Goal: Information Seeking & Learning: Learn about a topic

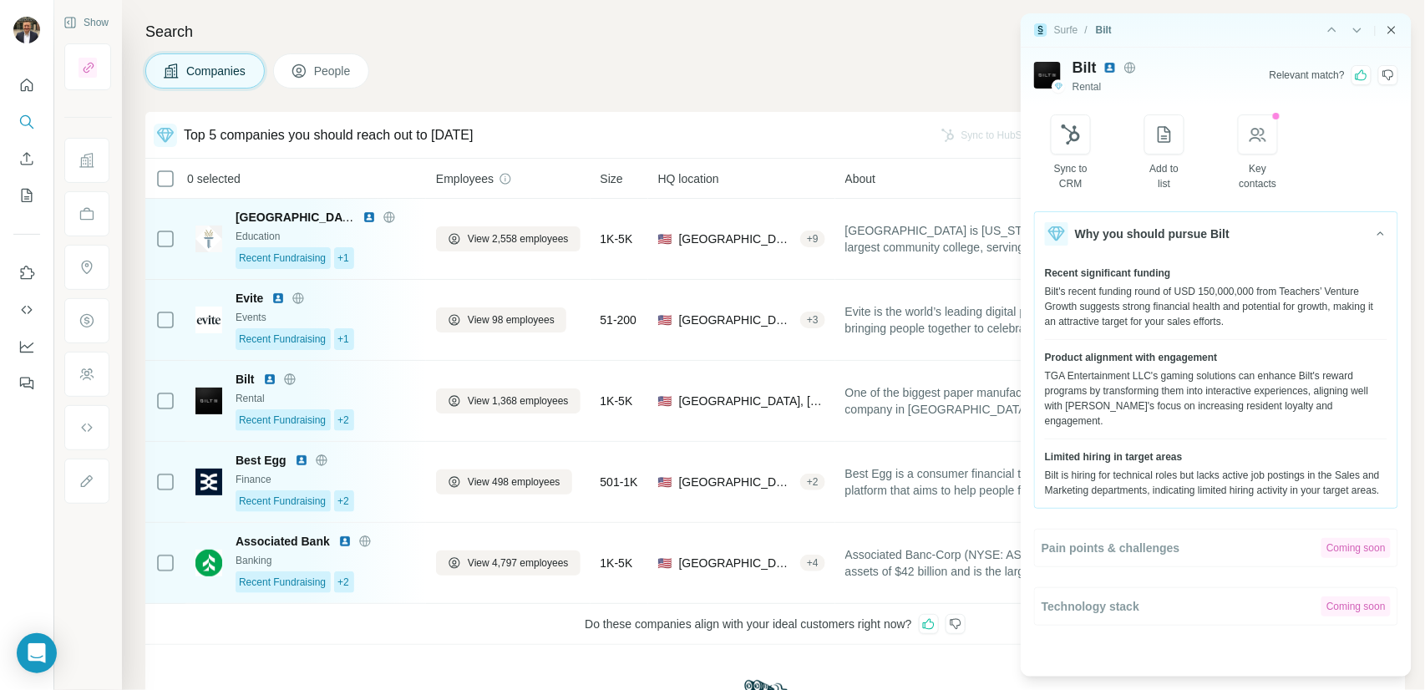
click at [1394, 32] on icon "Close side panel" at bounding box center [1391, 29] width 13 height 13
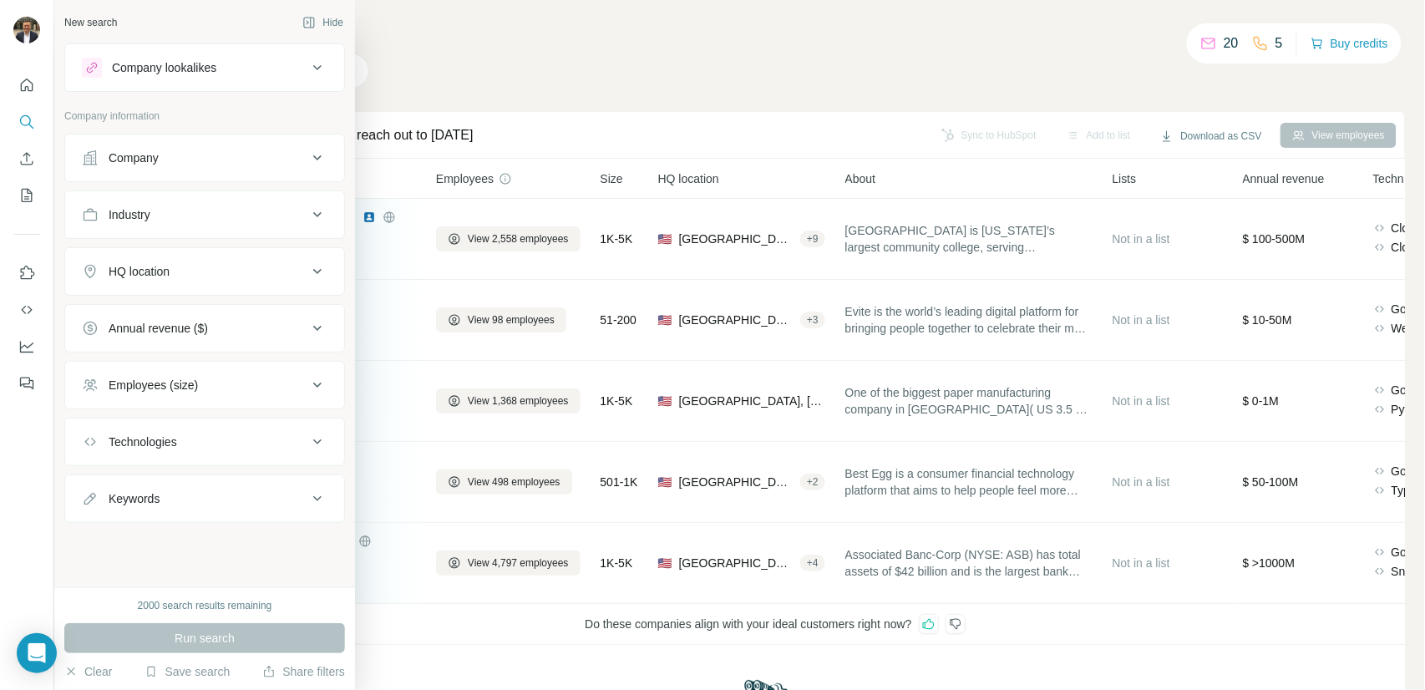
click at [89, 70] on icon at bounding box center [91, 67] width 13 height 13
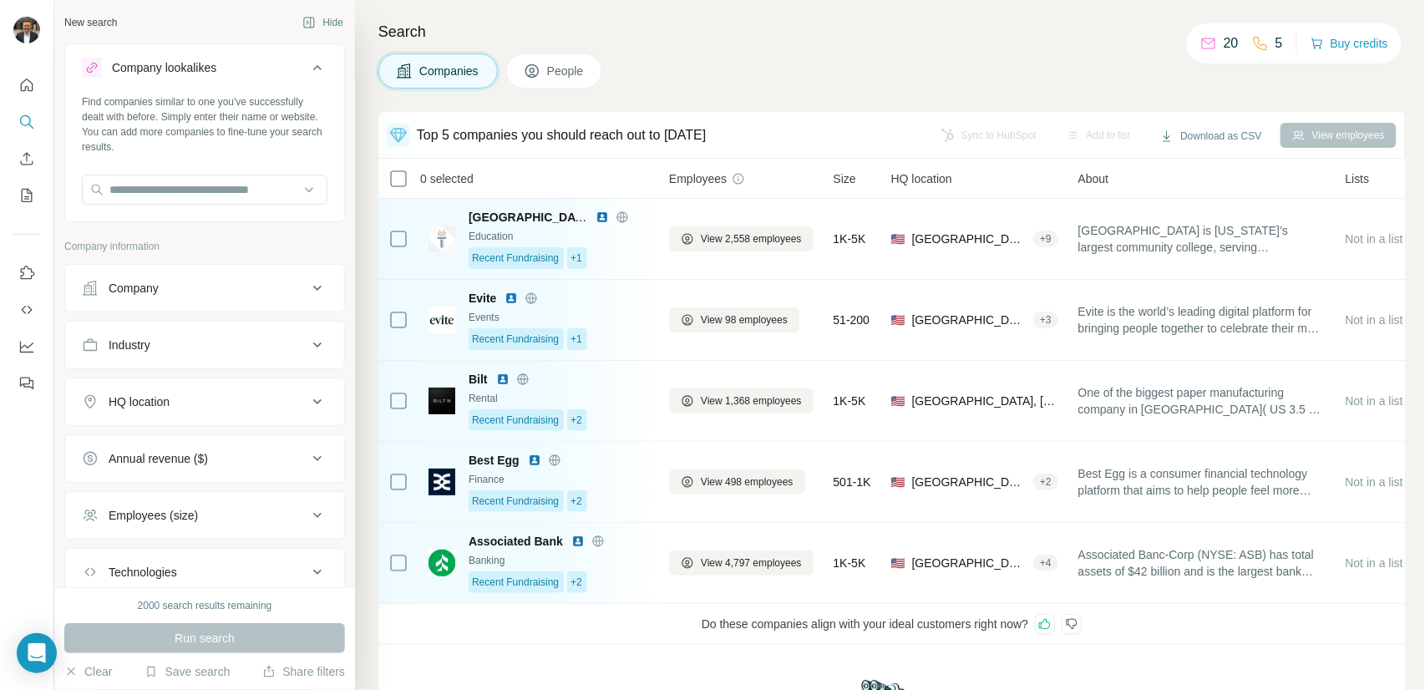
click at [169, 297] on button "Company" at bounding box center [204, 288] width 279 height 40
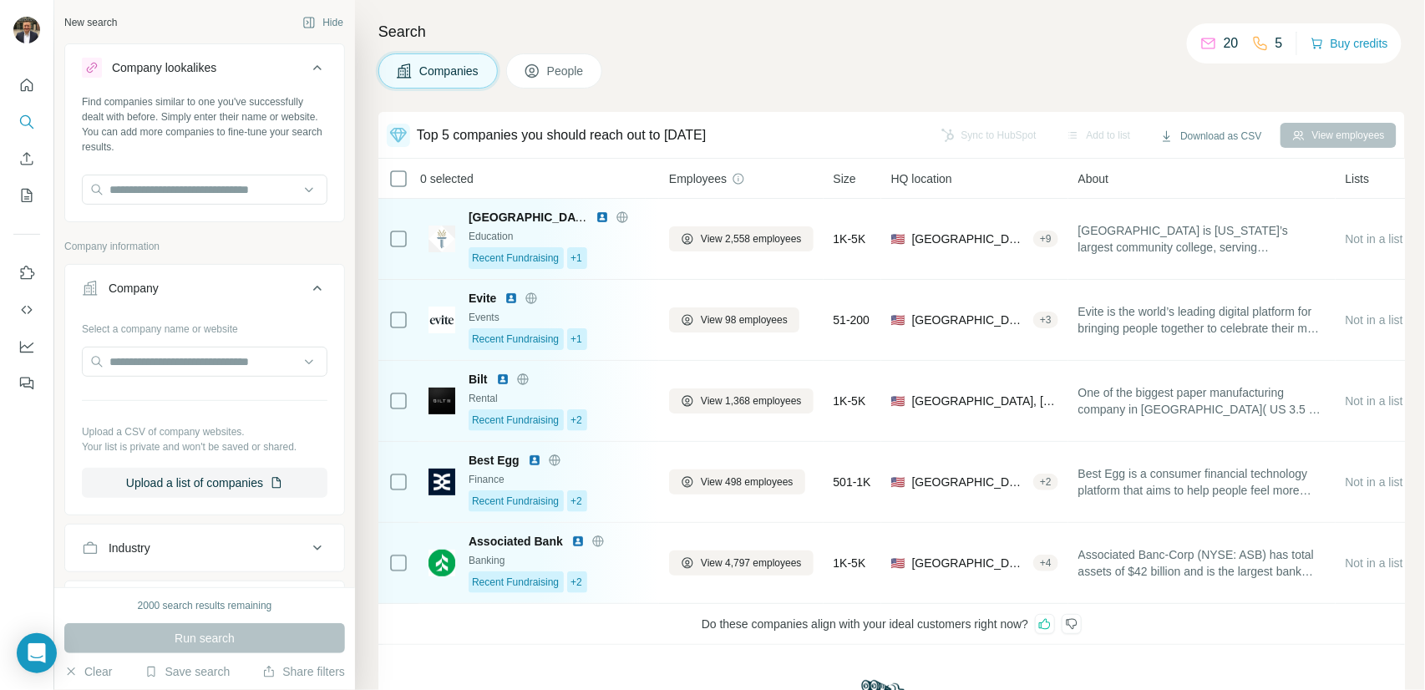
click at [169, 297] on button "Company" at bounding box center [204, 291] width 279 height 47
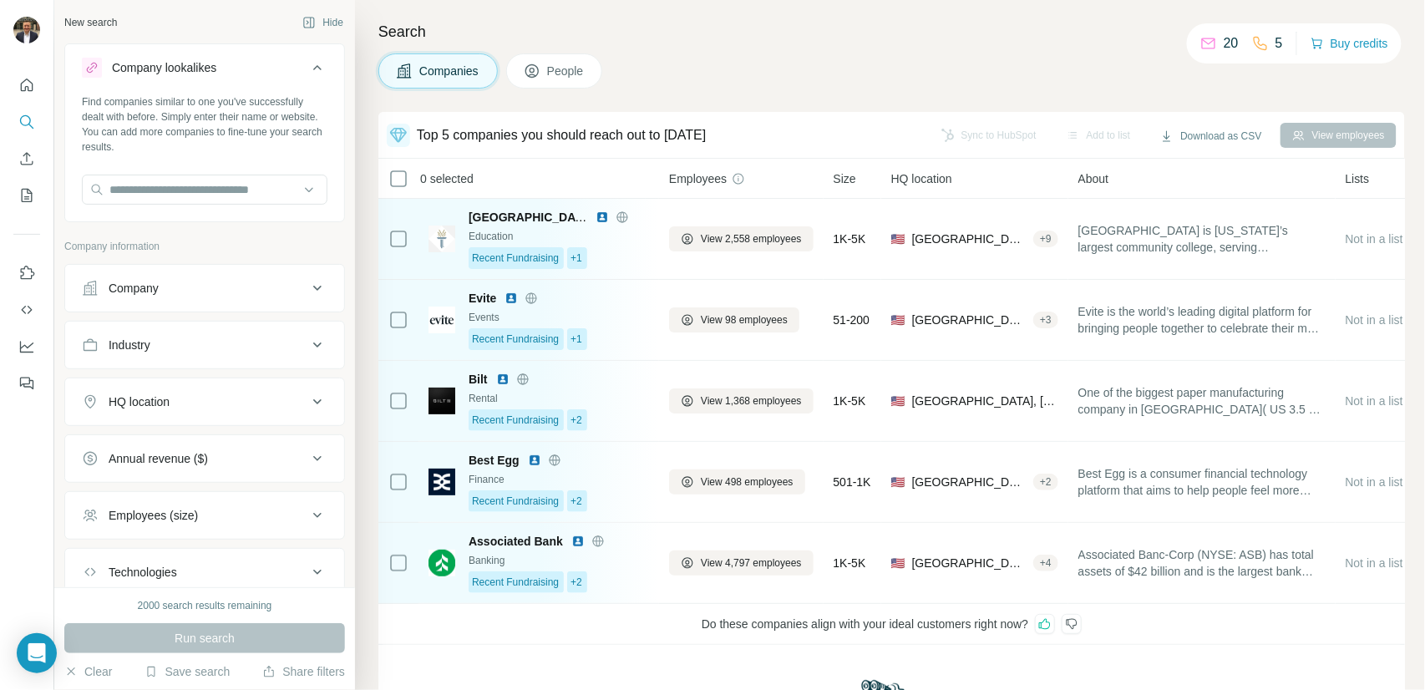
click at [563, 78] on span "People" at bounding box center [566, 71] width 38 height 17
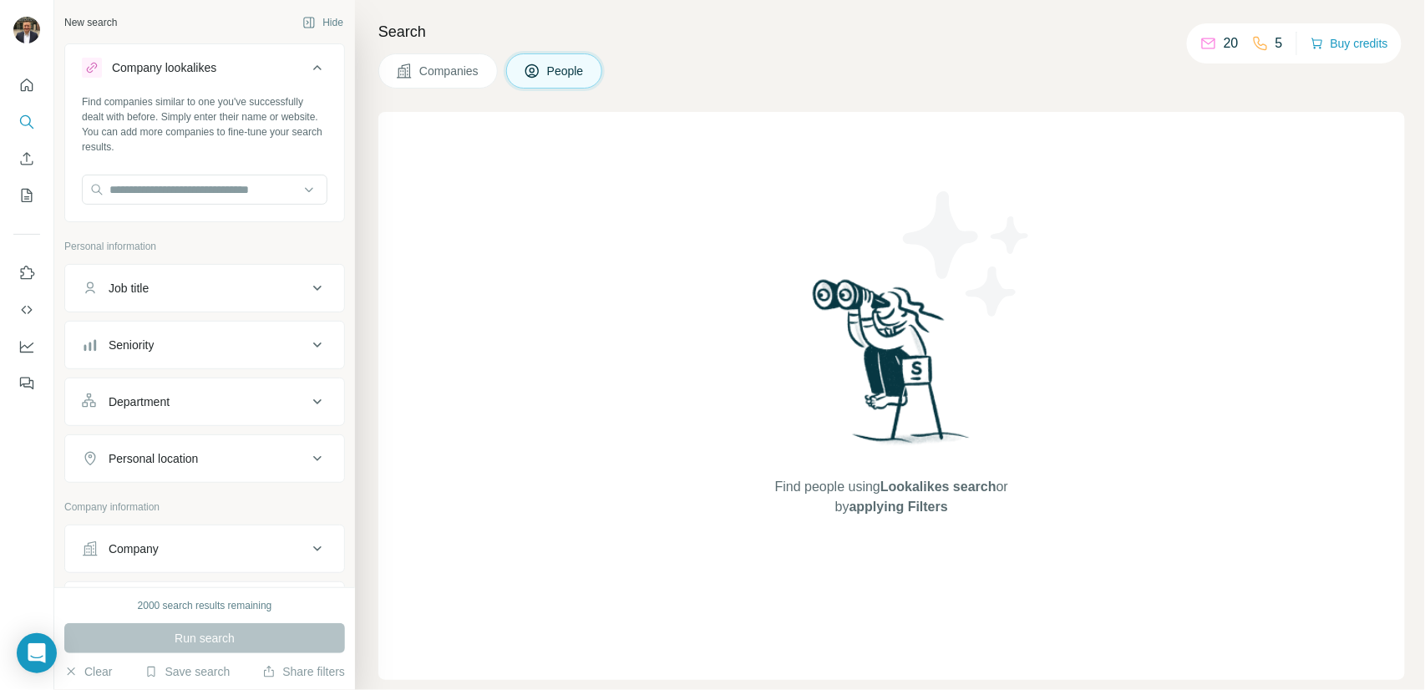
click at [441, 79] on button "Companies" at bounding box center [437, 70] width 119 height 35
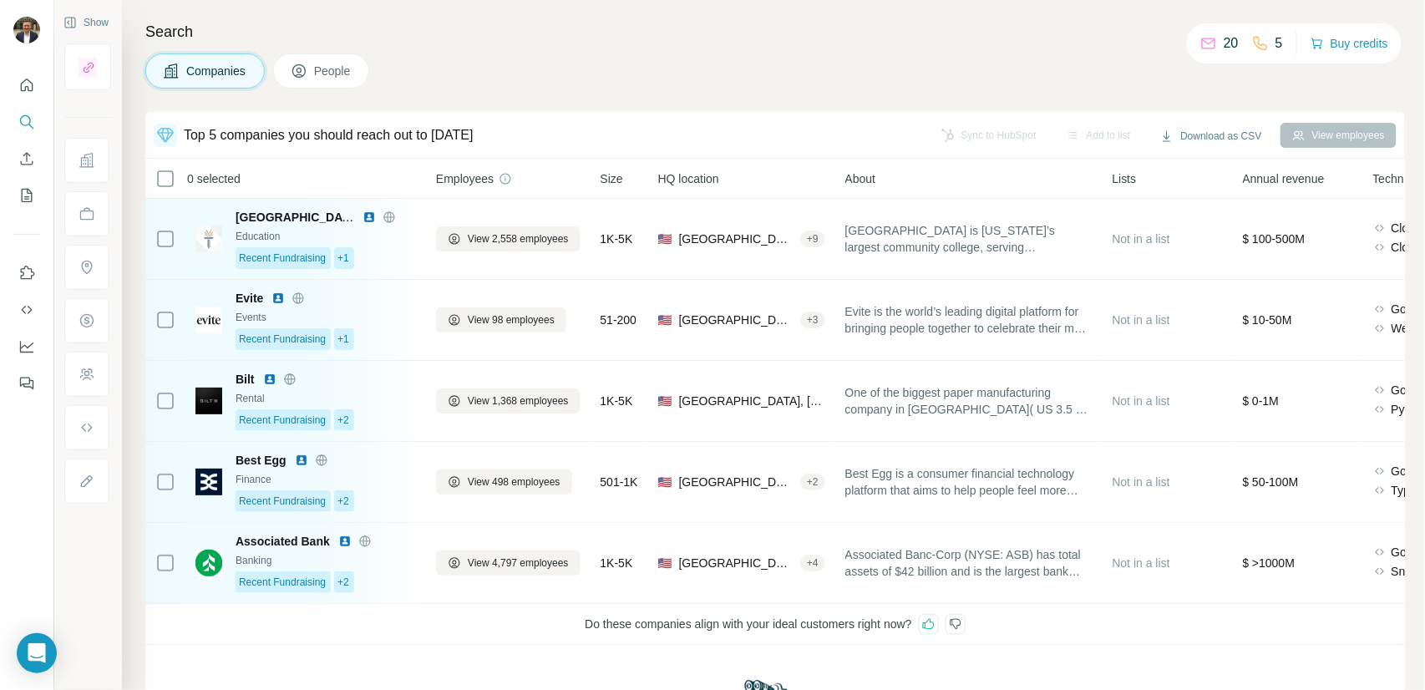
click at [328, 71] on span "People" at bounding box center [333, 71] width 38 height 17
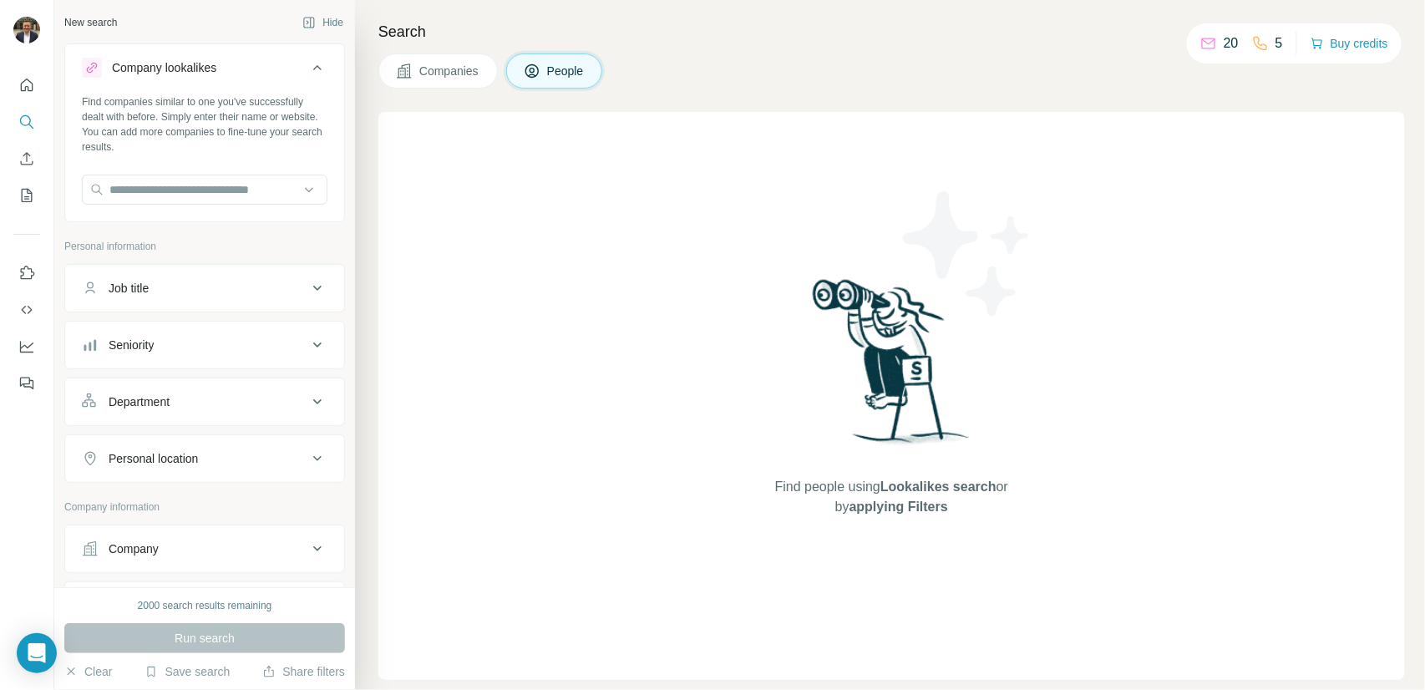
click at [423, 69] on span "Companies" at bounding box center [449, 71] width 61 height 17
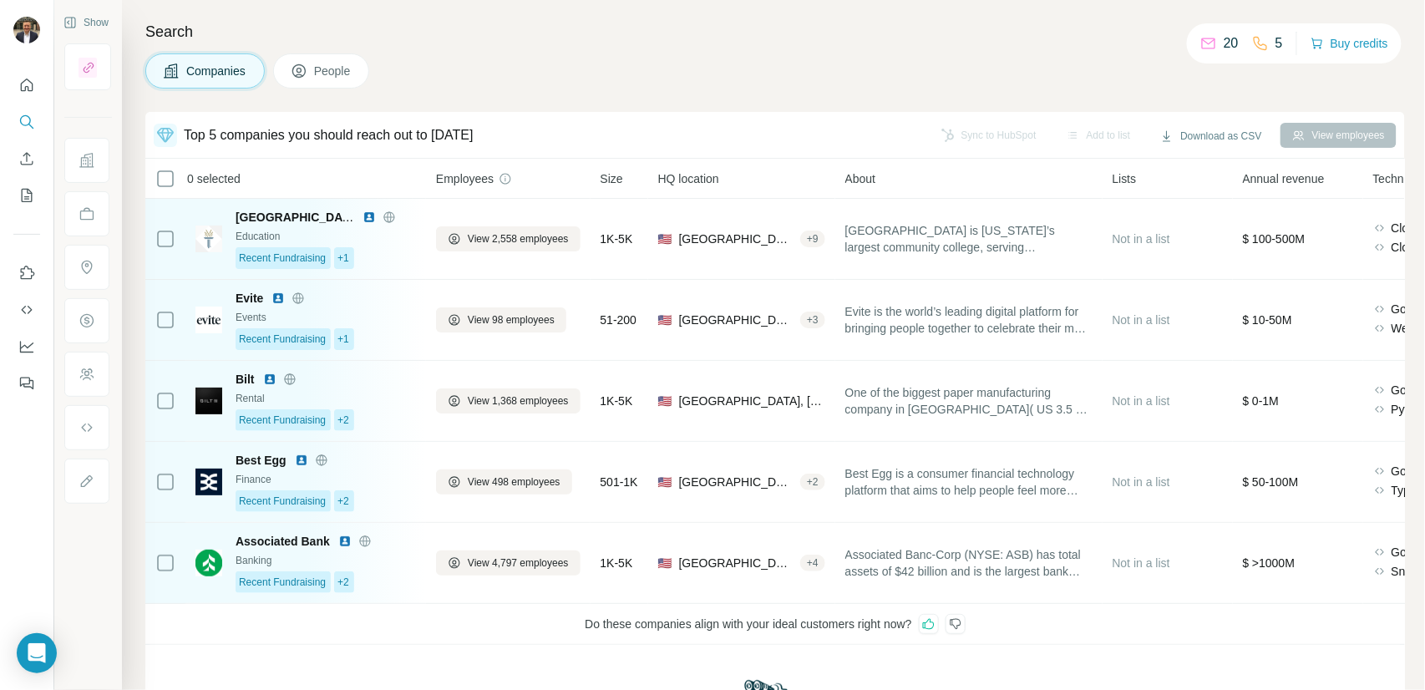
click at [439, 73] on div "Companies People" at bounding box center [775, 70] width 1260 height 35
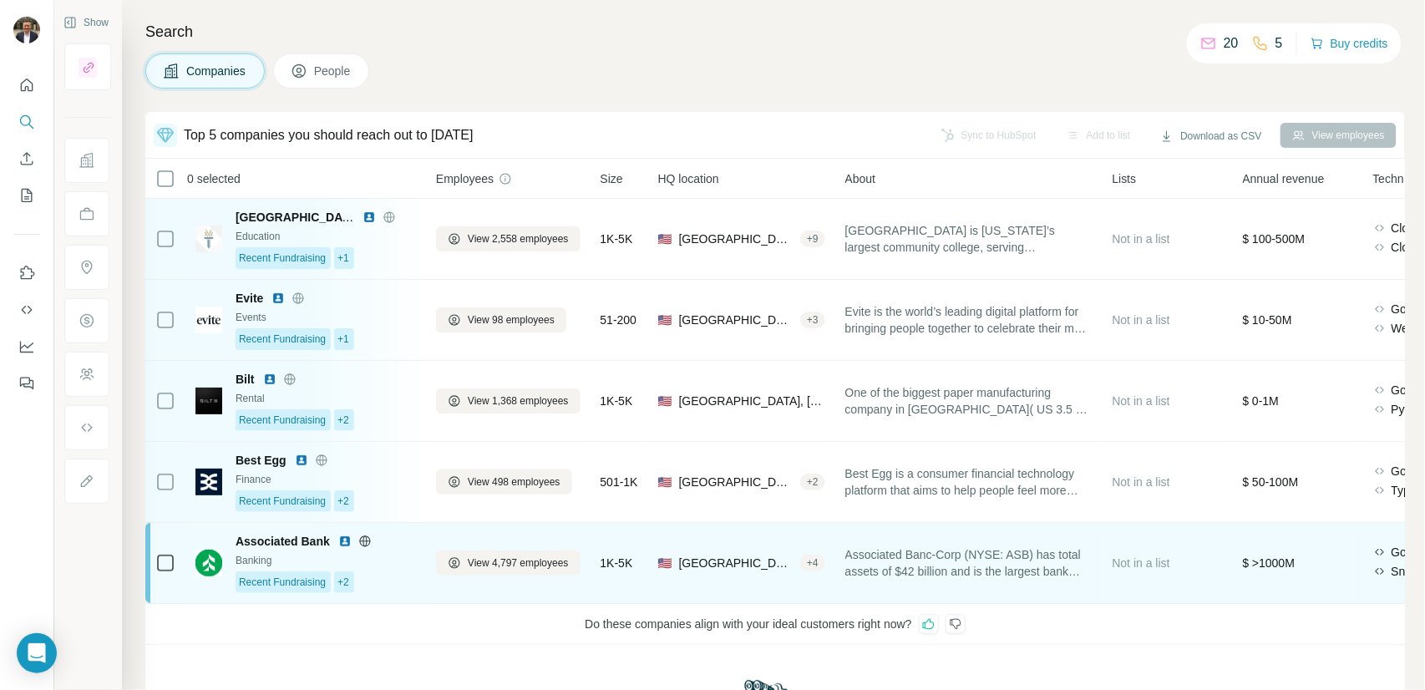
click at [393, 562] on div "Banking" at bounding box center [326, 560] width 180 height 15
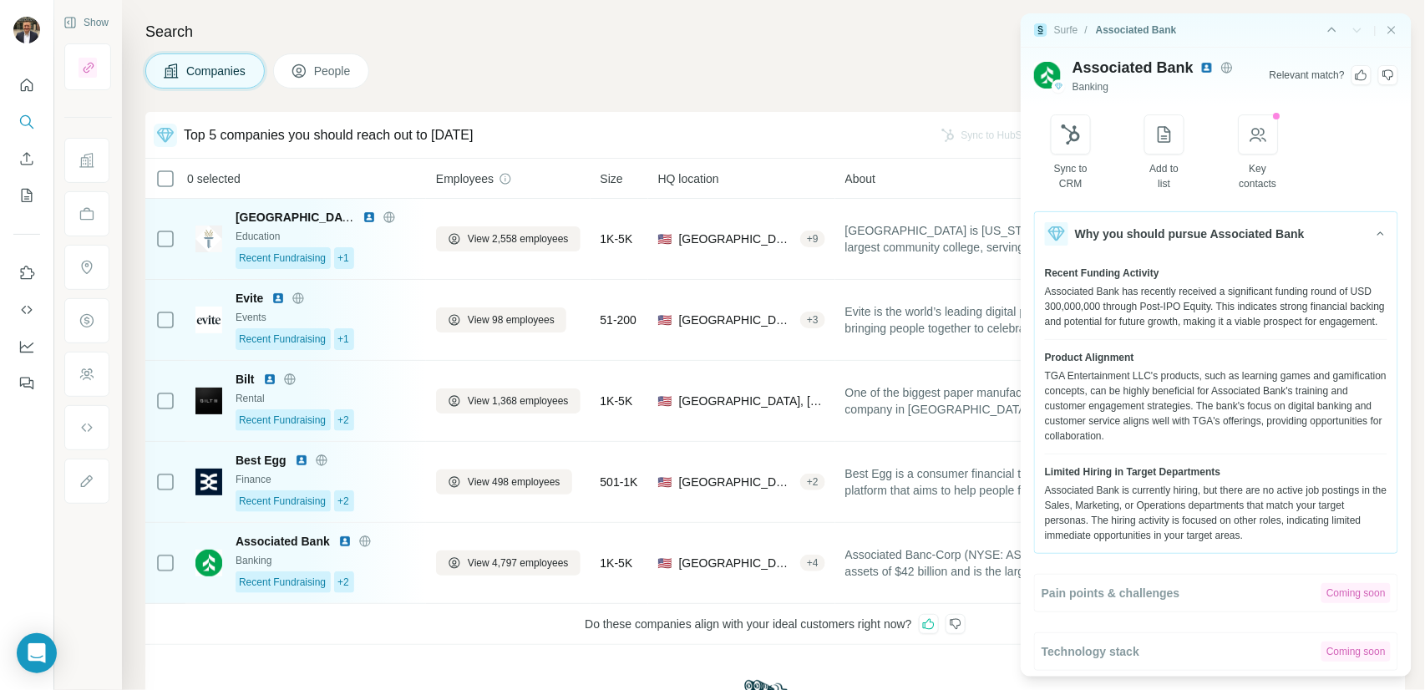
click at [544, 75] on div "Companies People" at bounding box center [775, 70] width 1260 height 35
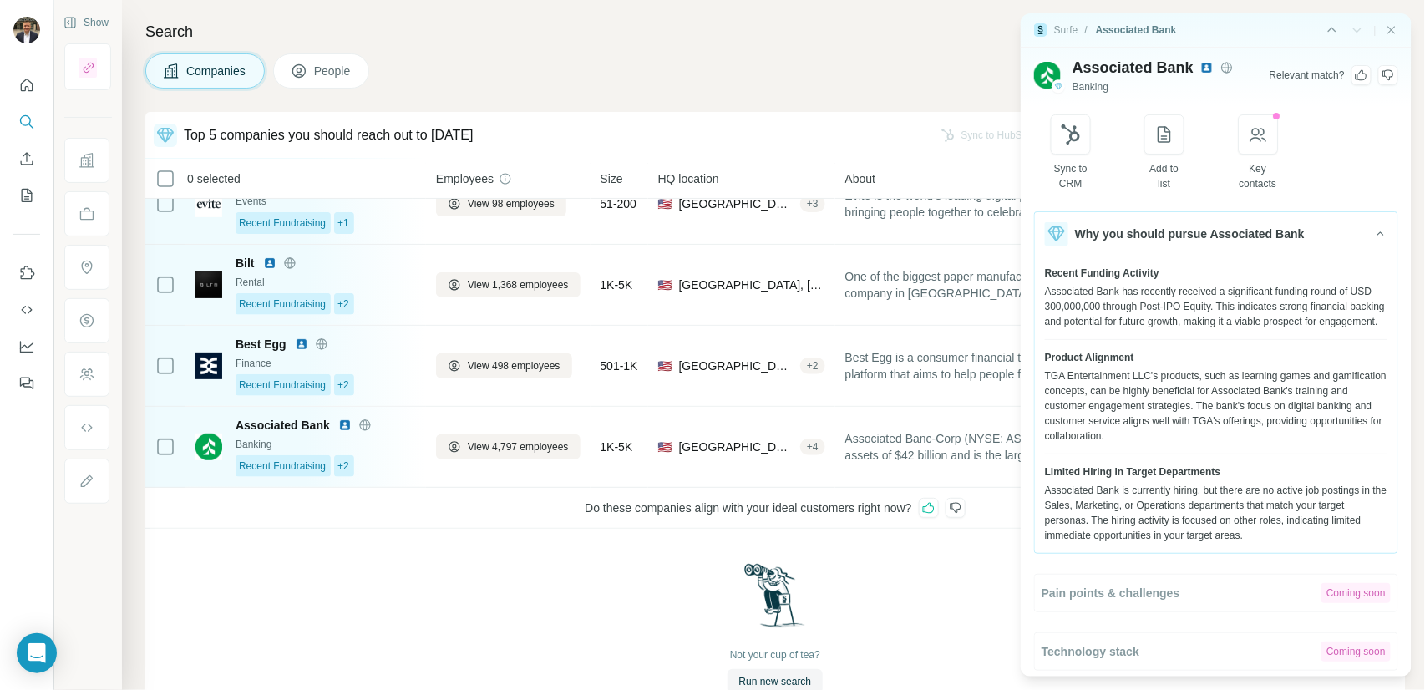
scroll to position [105, 0]
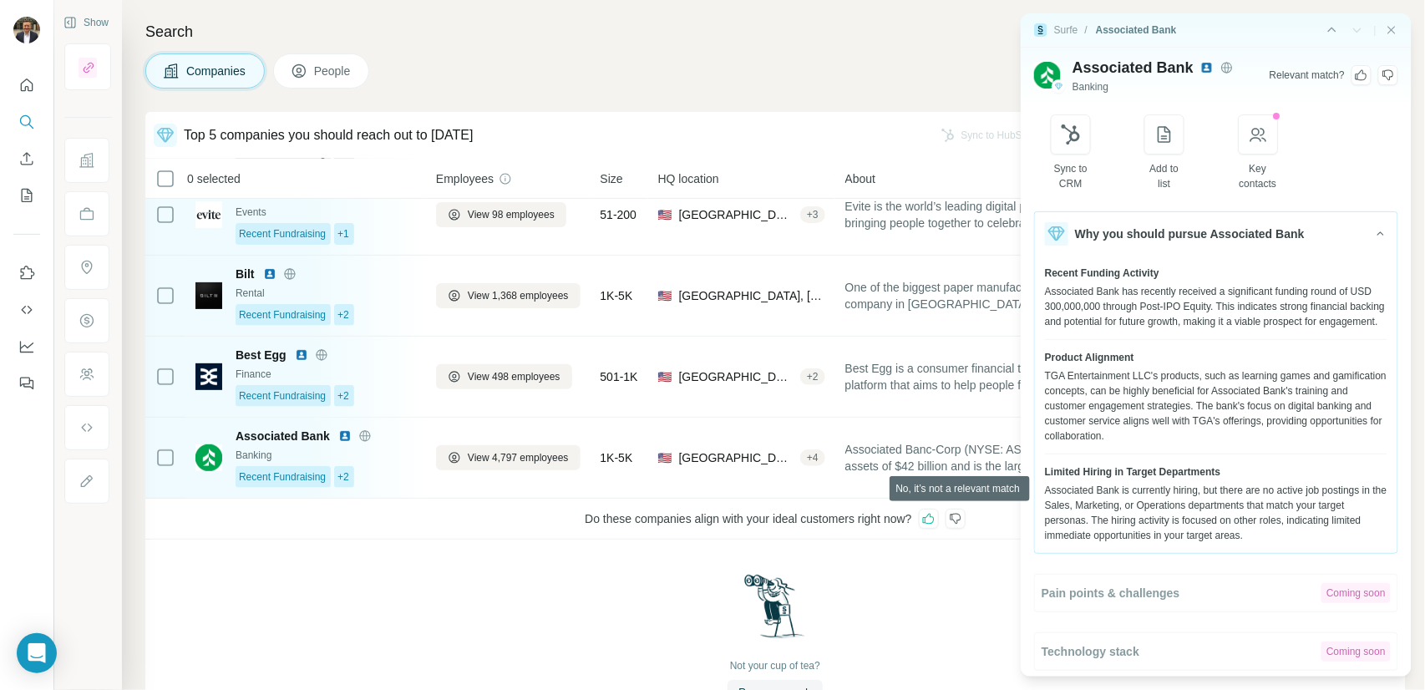
click at [961, 522] on icon at bounding box center [955, 519] width 11 height 11
click at [935, 523] on icon at bounding box center [929, 519] width 12 height 11
click at [1385, 32] on icon "Close side panel" at bounding box center [1391, 29] width 13 height 13
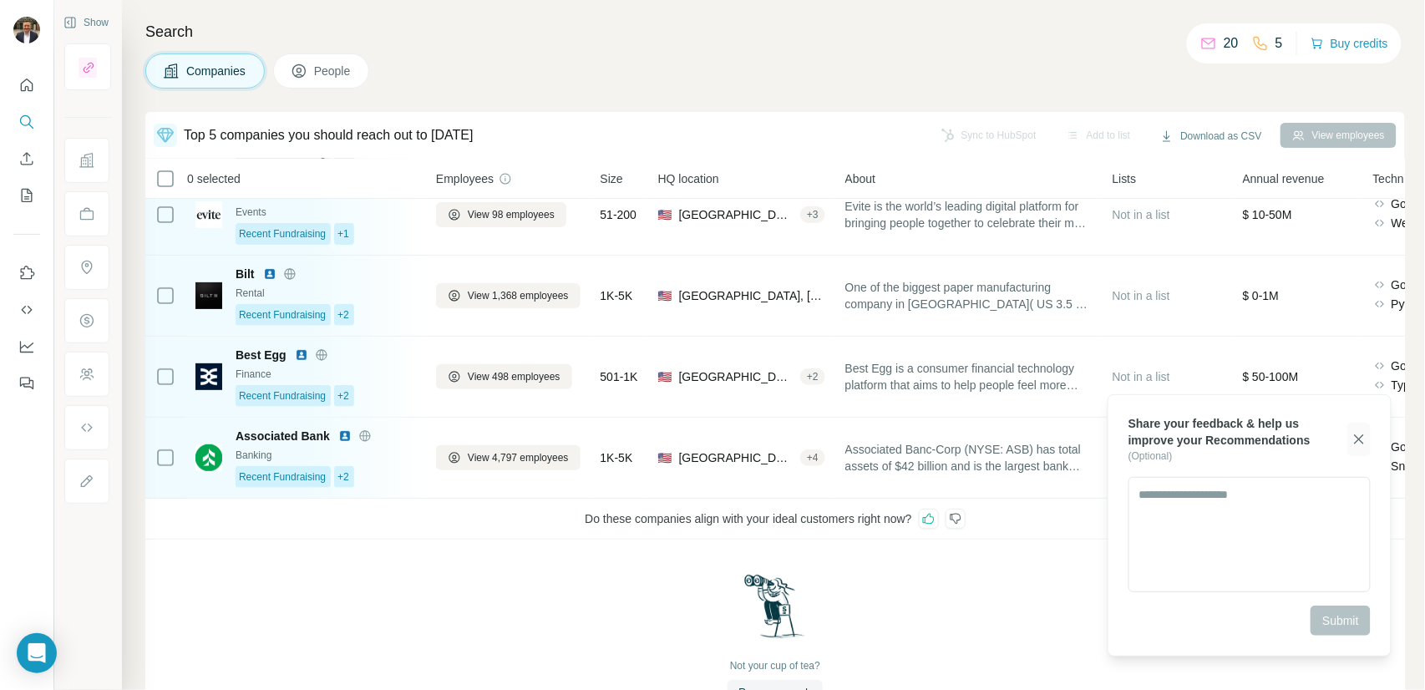
click at [1362, 439] on icon "button" at bounding box center [1359, 439] width 17 height 17
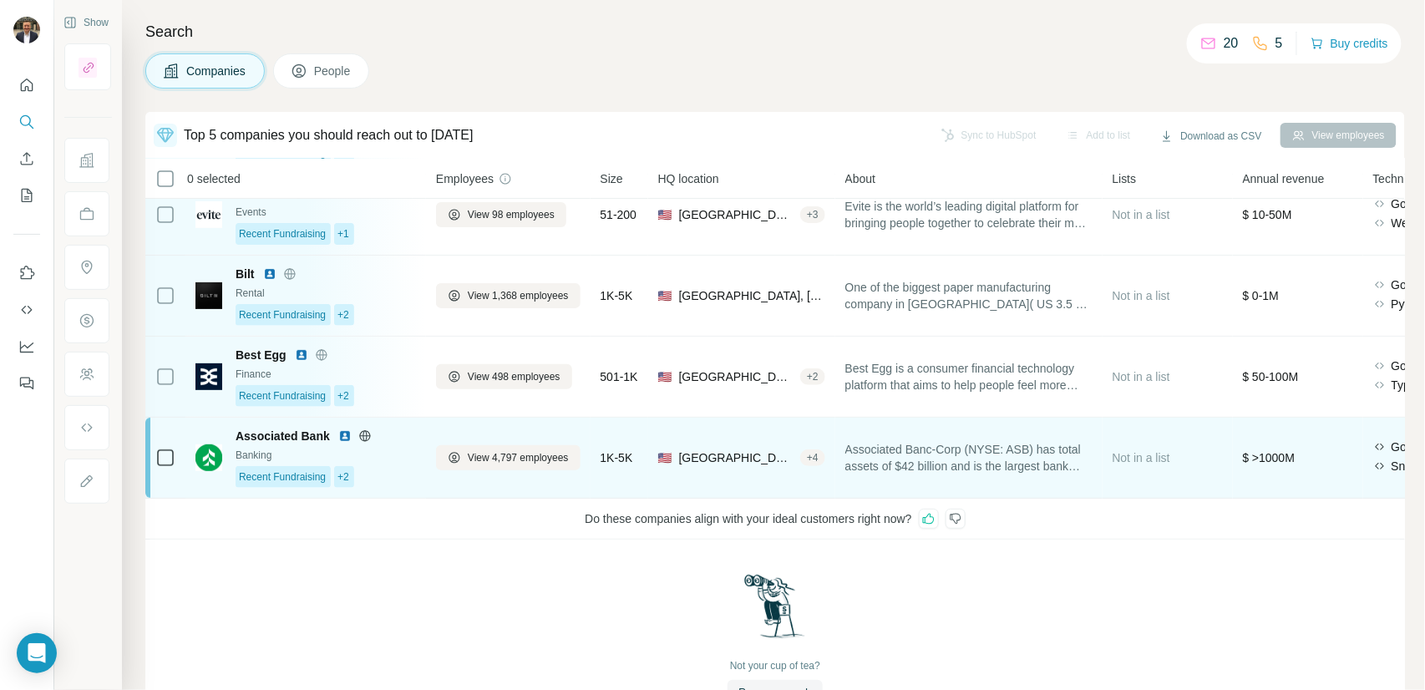
click at [388, 462] on div "Associated Bank Banking Recent Fundraising +2" at bounding box center [326, 458] width 180 height 60
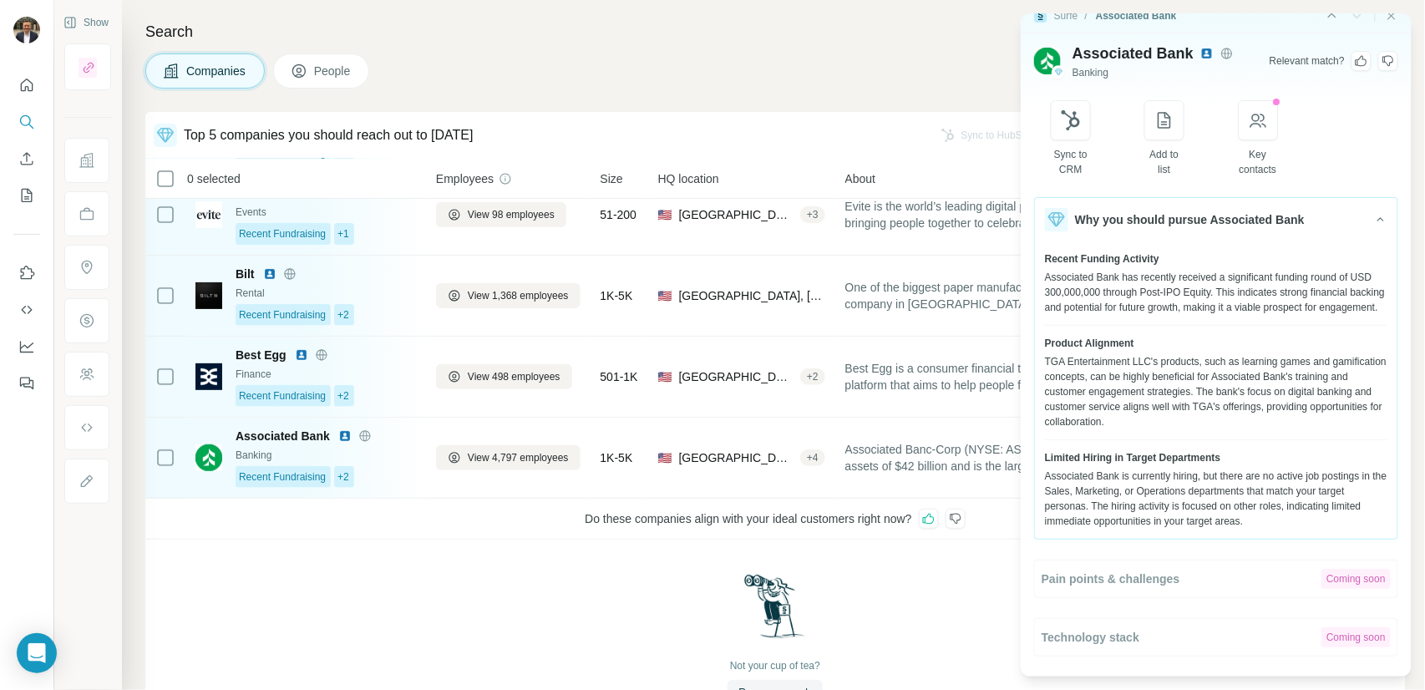
scroll to position [0, 0]
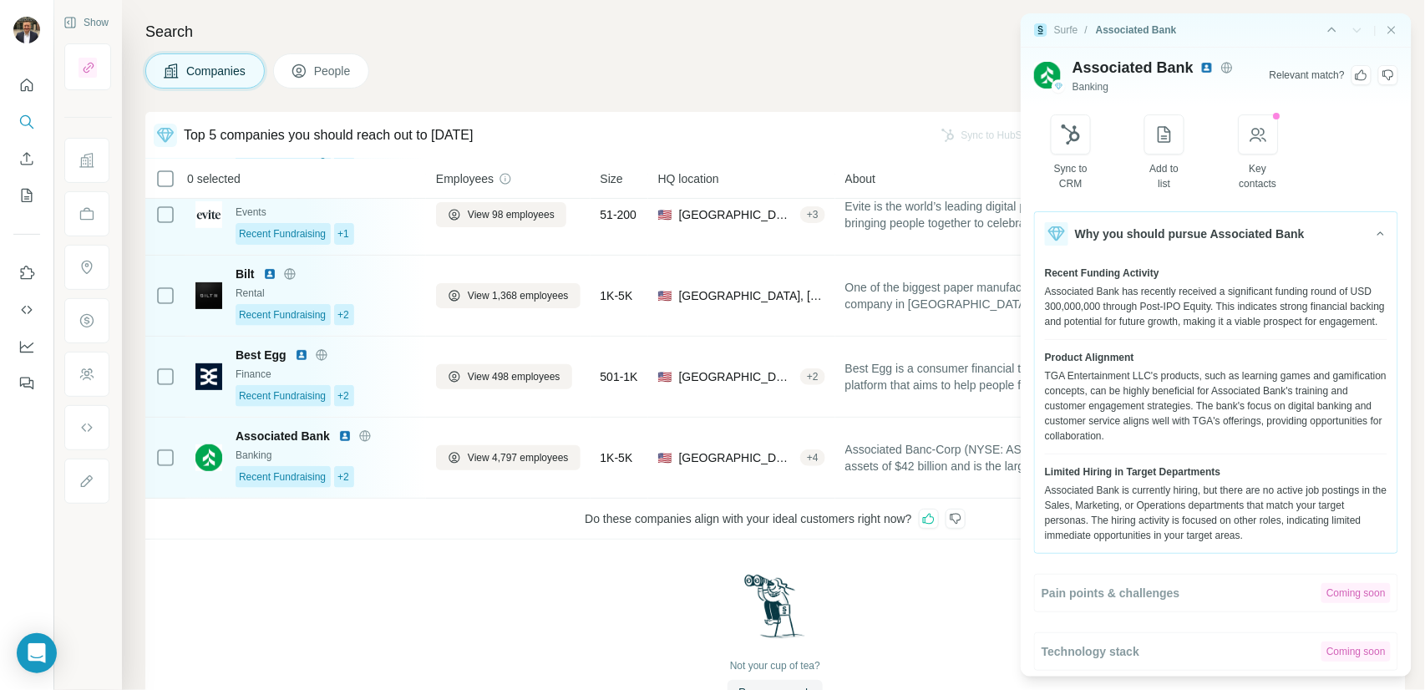
click at [1355, 75] on icon at bounding box center [1361, 75] width 13 height 13
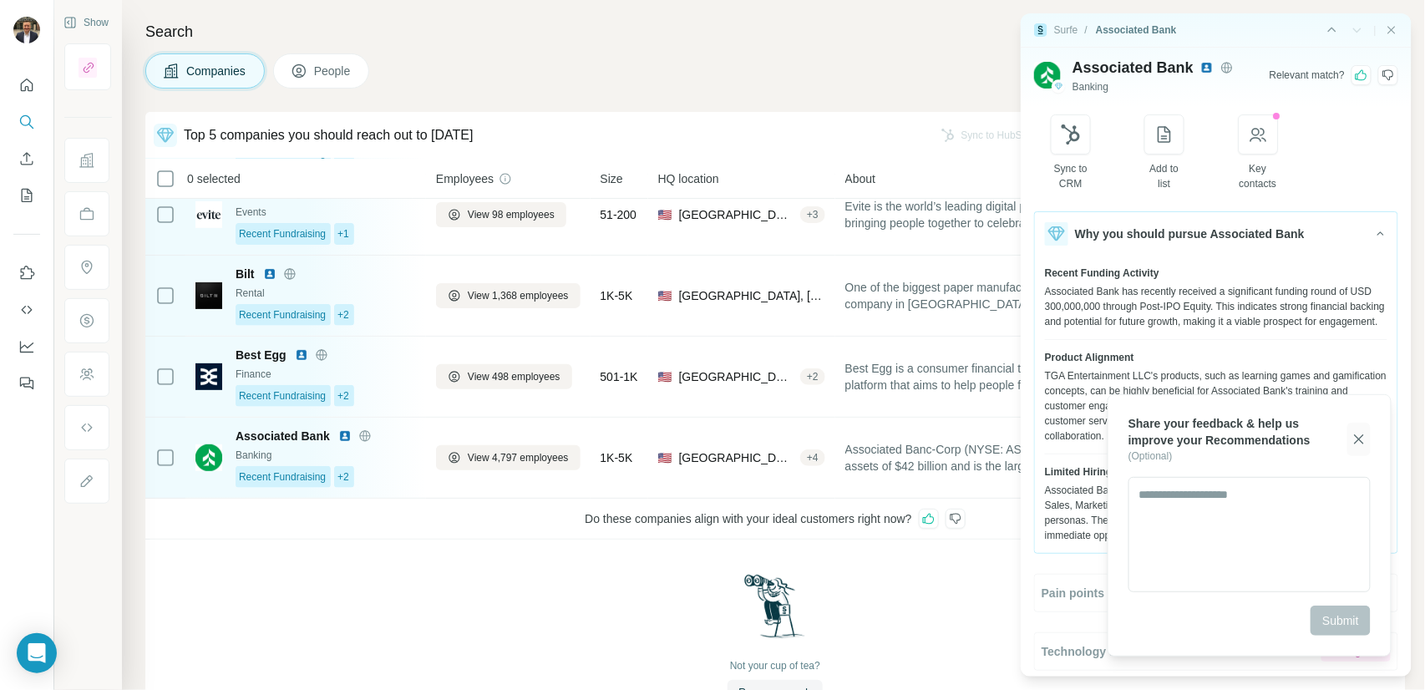
click at [1356, 438] on icon "button" at bounding box center [1359, 439] width 17 height 17
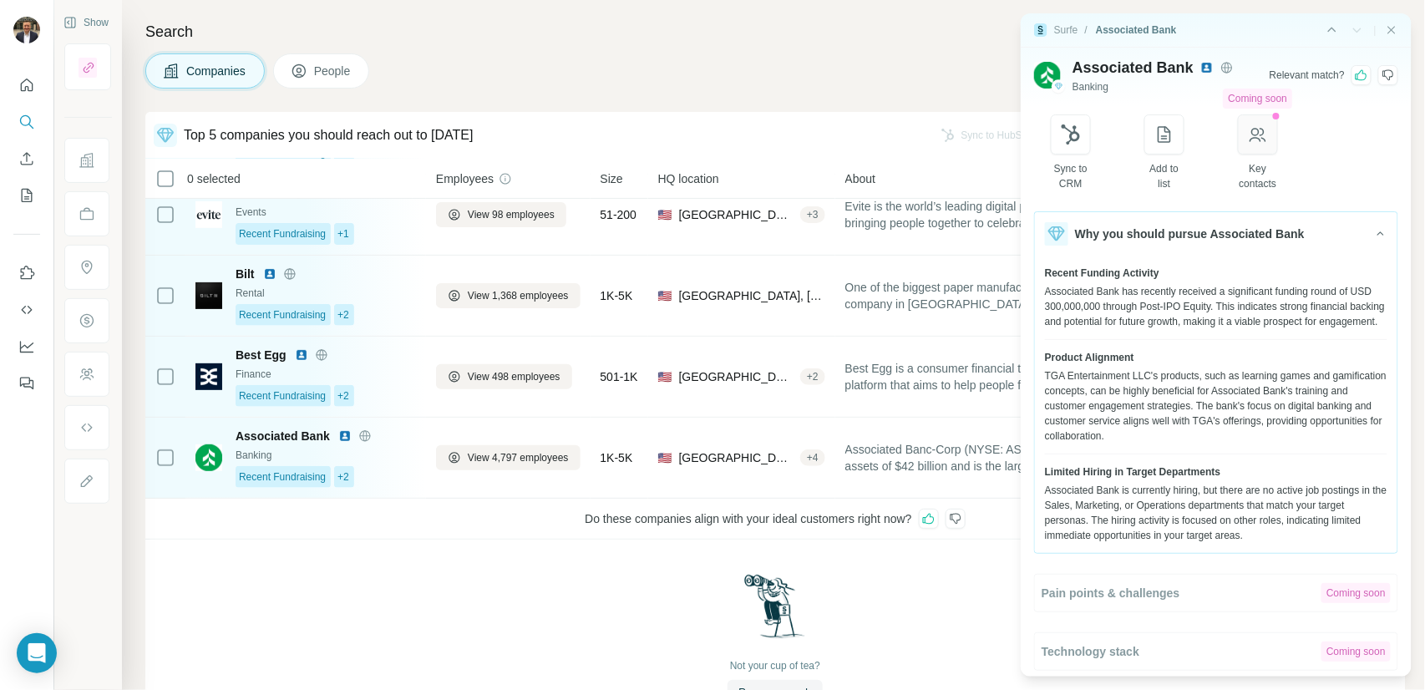
click at [1262, 136] on icon "button" at bounding box center [1258, 134] width 20 height 20
click at [1266, 137] on icon "button" at bounding box center [1258, 135] width 17 height 14
click at [1264, 136] on icon "button" at bounding box center [1258, 134] width 20 height 20
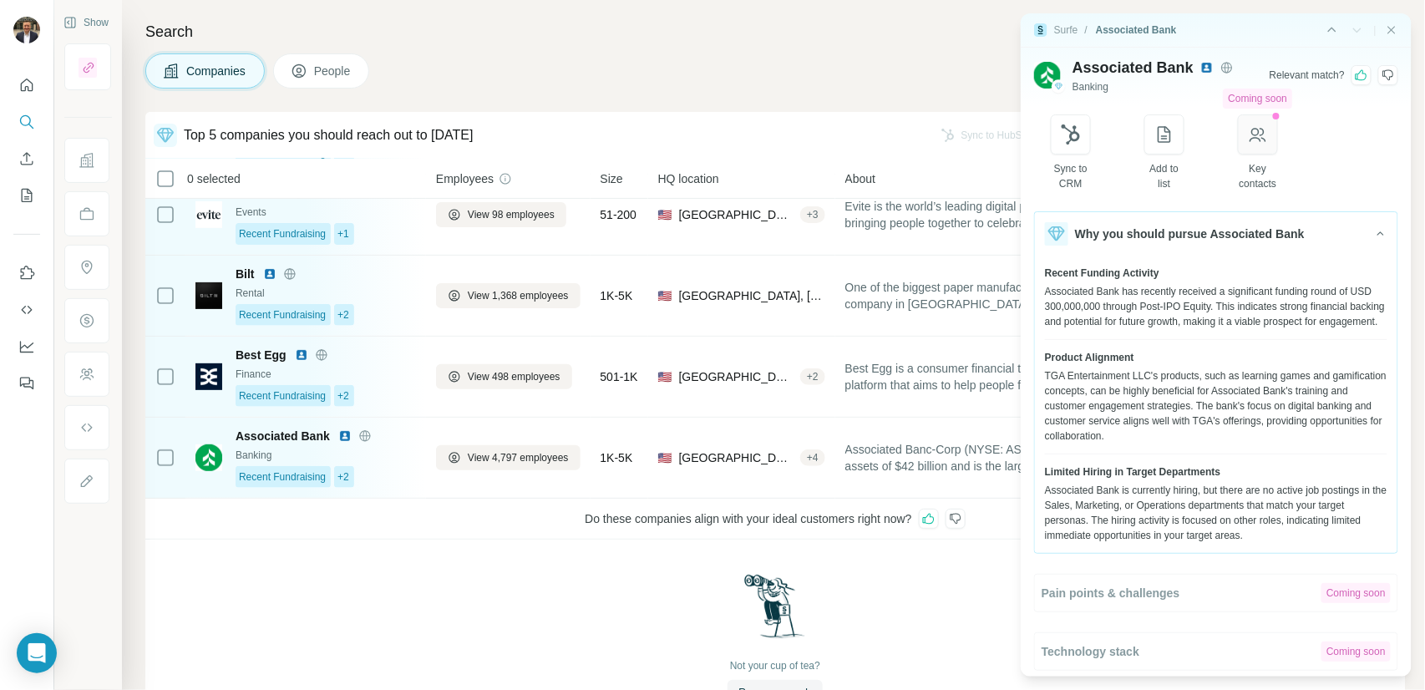
click at [1264, 136] on icon "button" at bounding box center [1258, 134] width 20 height 20
click at [346, 85] on button "People" at bounding box center [321, 70] width 97 height 35
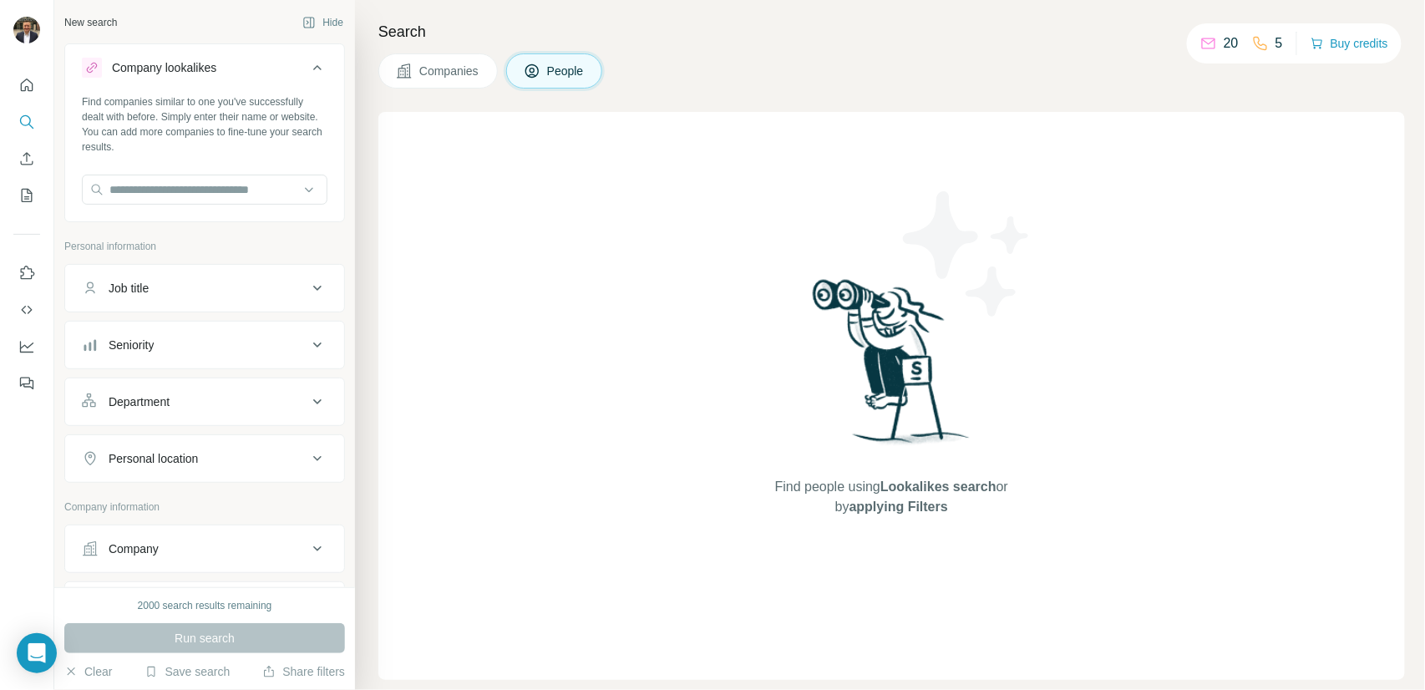
click at [432, 78] on span "Companies" at bounding box center [449, 71] width 61 height 17
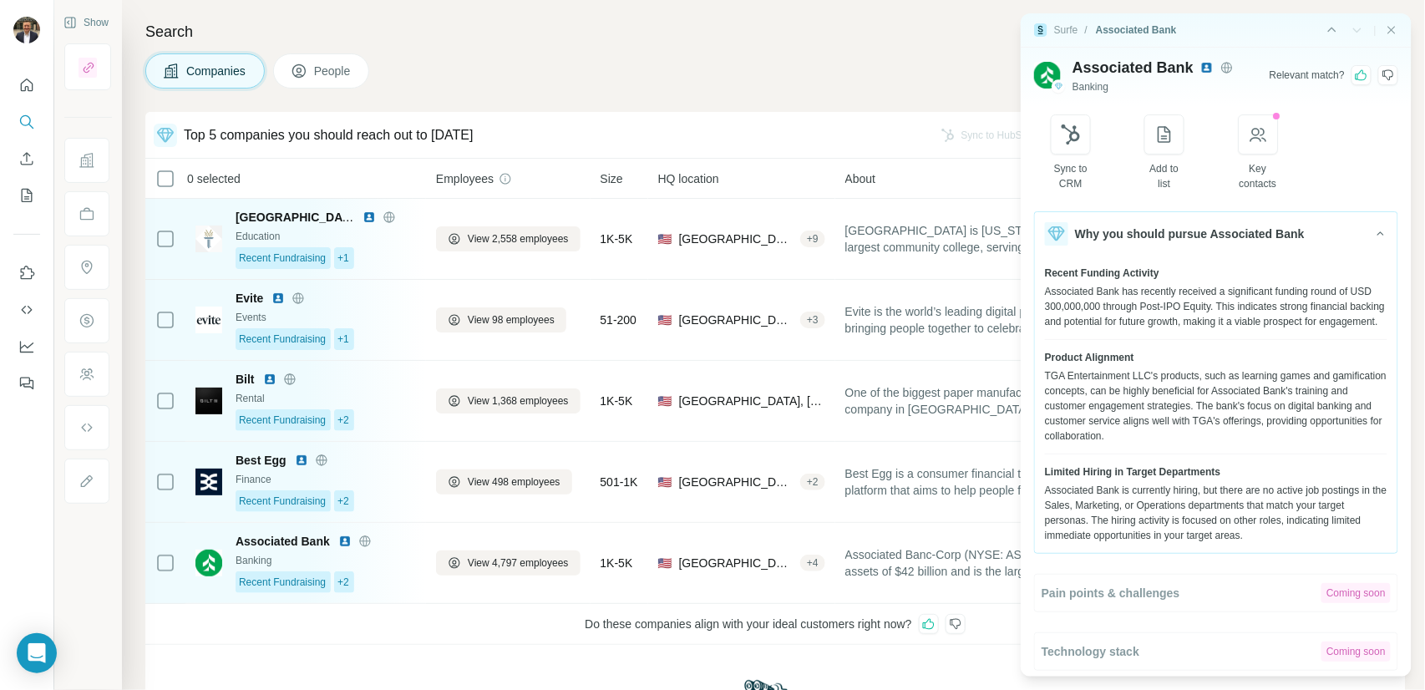
click at [331, 78] on span "People" at bounding box center [333, 71] width 38 height 17
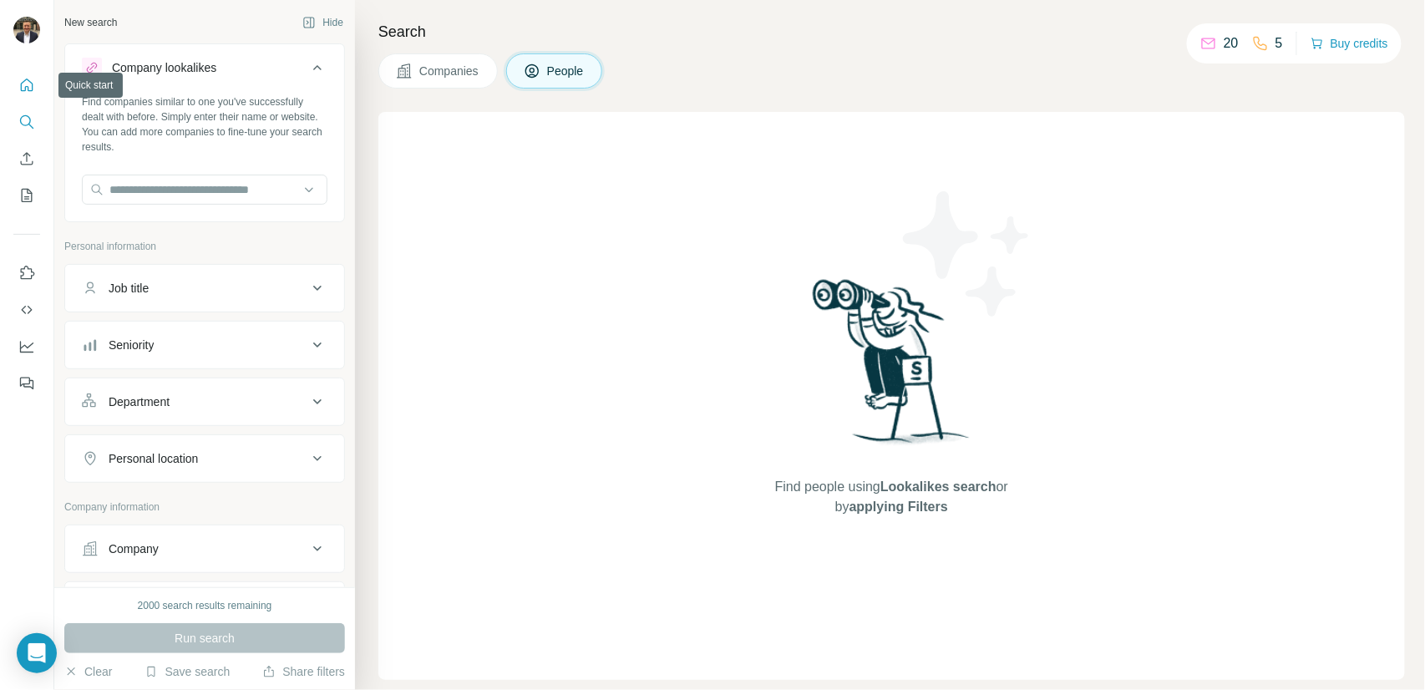
click at [21, 89] on icon "Quick start" at bounding box center [27, 85] width 13 height 13
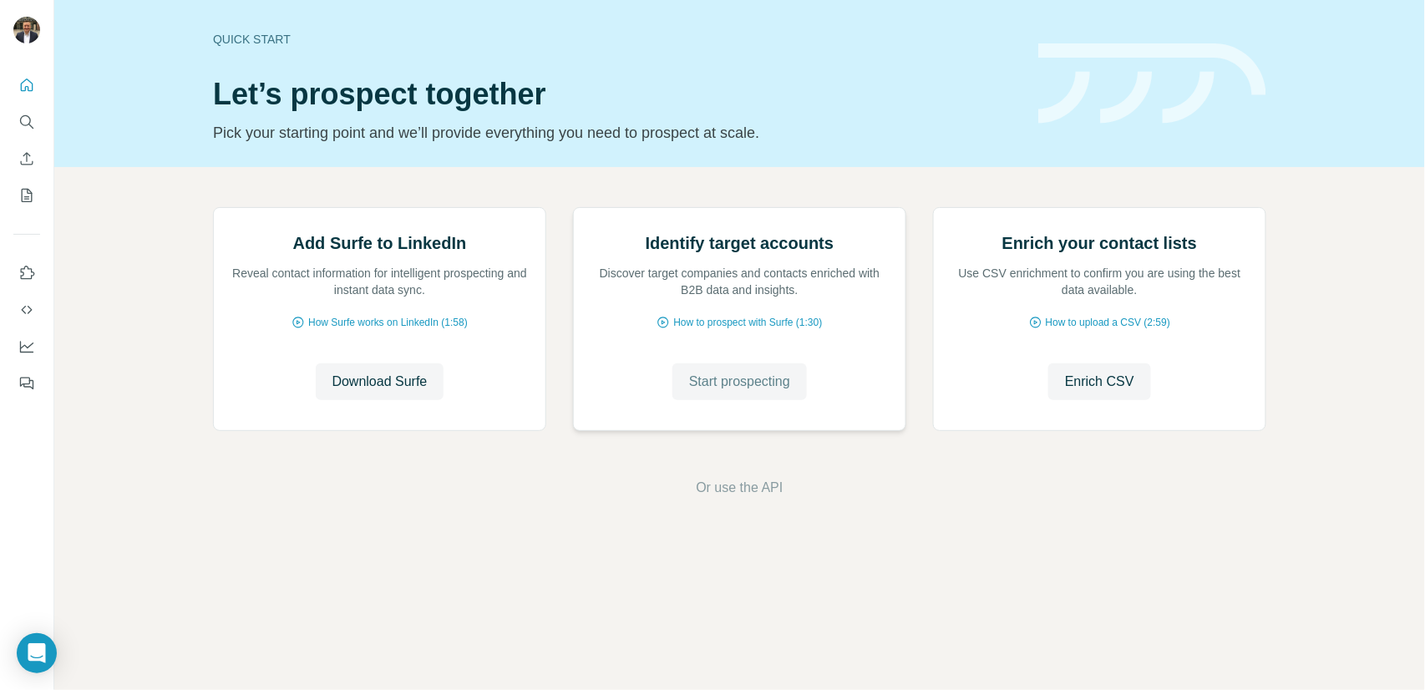
click at [775, 392] on span "Start prospecting" at bounding box center [739, 382] width 101 height 20
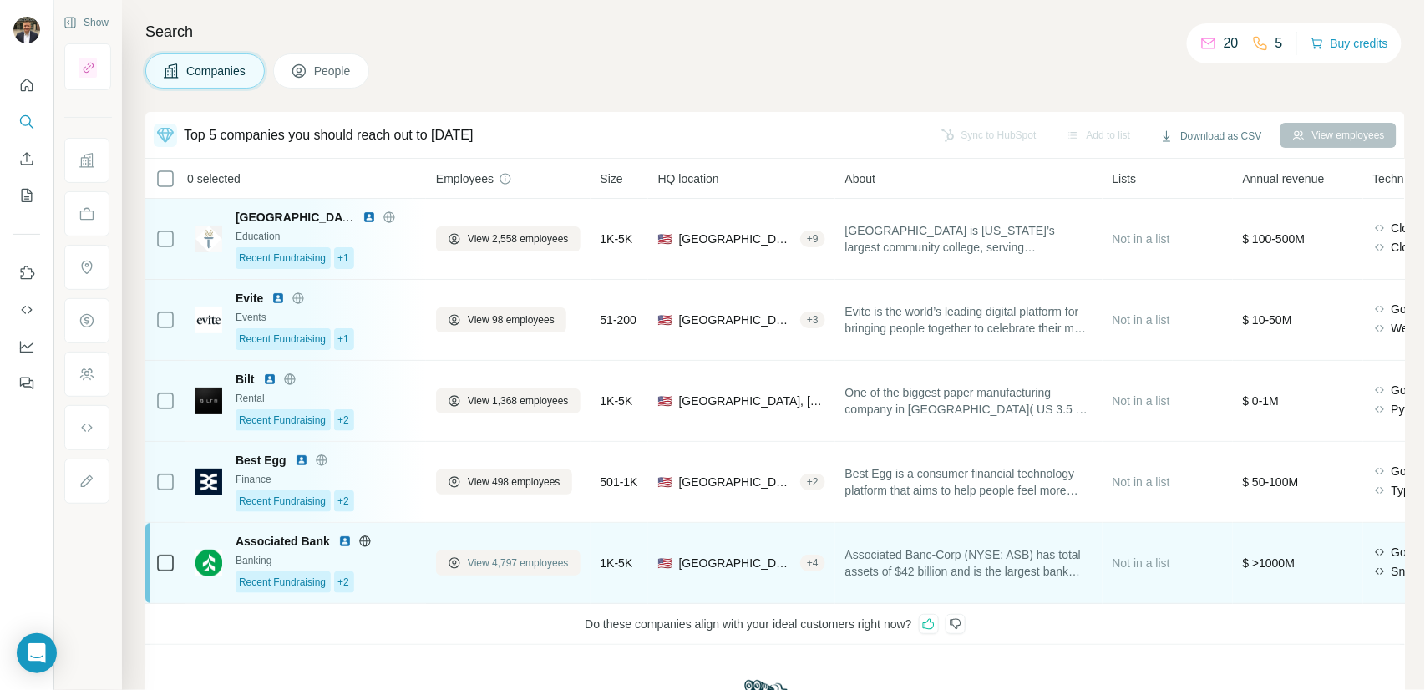
click at [505, 567] on span "View 4,797 employees" at bounding box center [518, 563] width 101 height 15
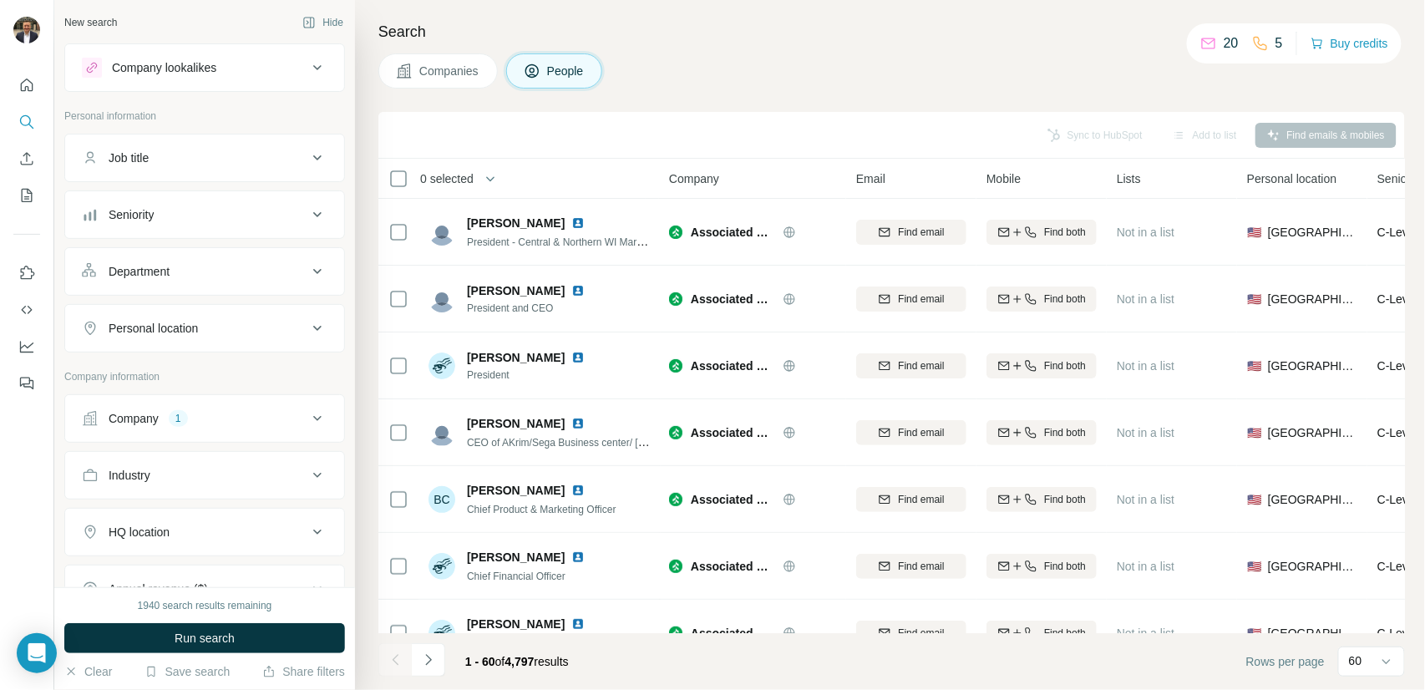
click at [429, 83] on button "Companies" at bounding box center [437, 70] width 119 height 35
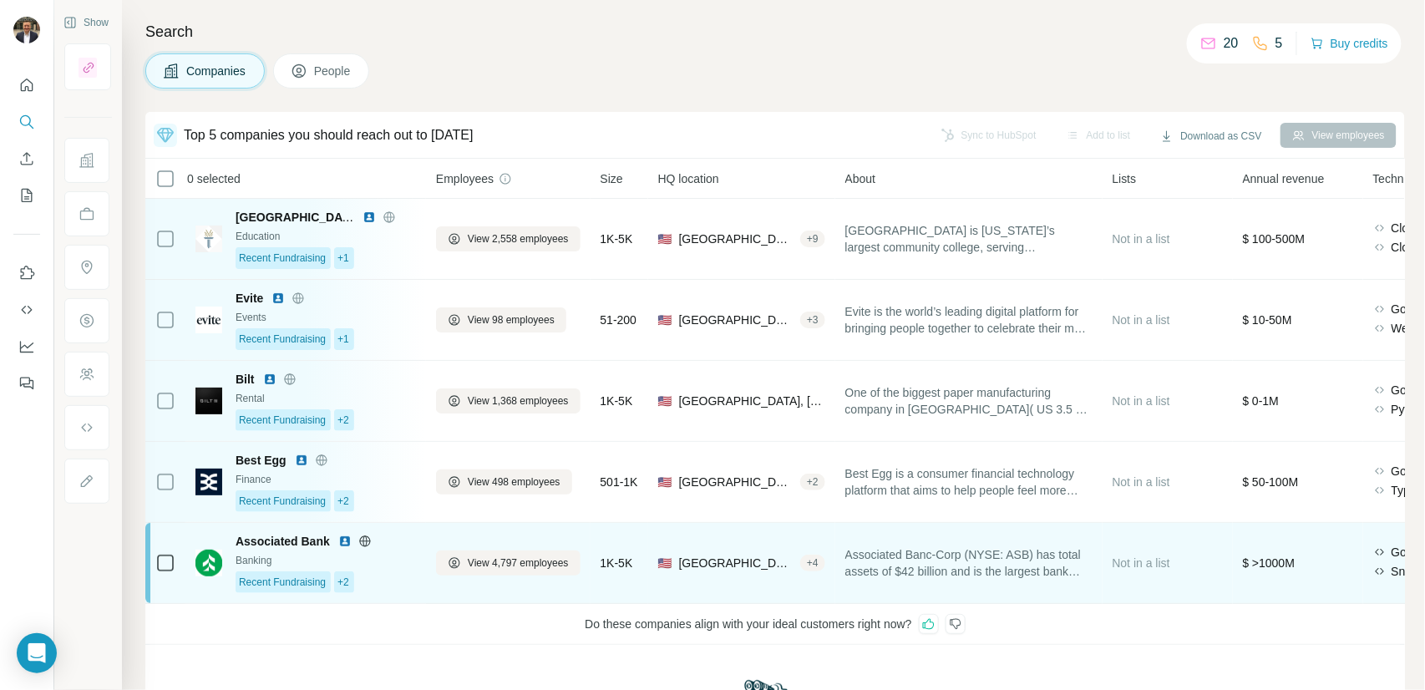
click at [408, 565] on div "Banking" at bounding box center [326, 560] width 180 height 15
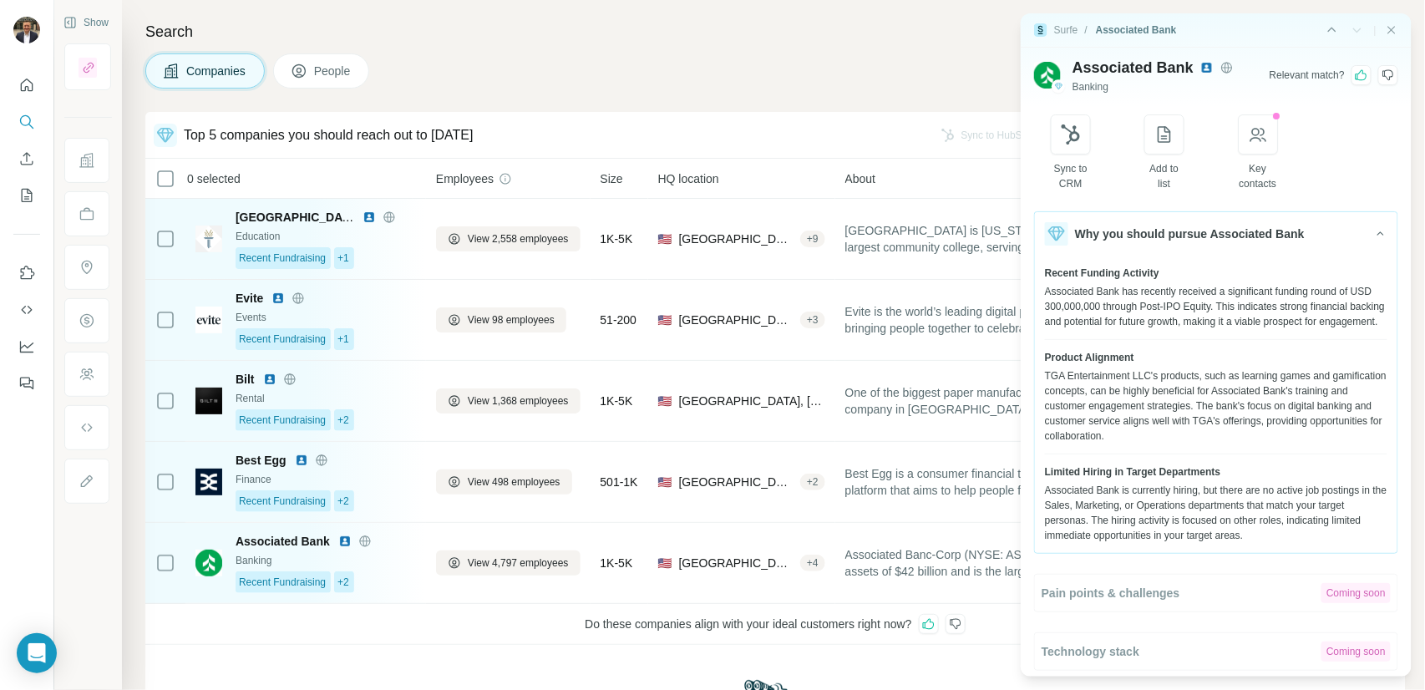
click at [755, 63] on div "Companies People" at bounding box center [775, 70] width 1260 height 35
click at [1385, 28] on icon "Close side panel" at bounding box center [1391, 29] width 13 height 13
